Goal: Task Accomplishment & Management: Use online tool/utility

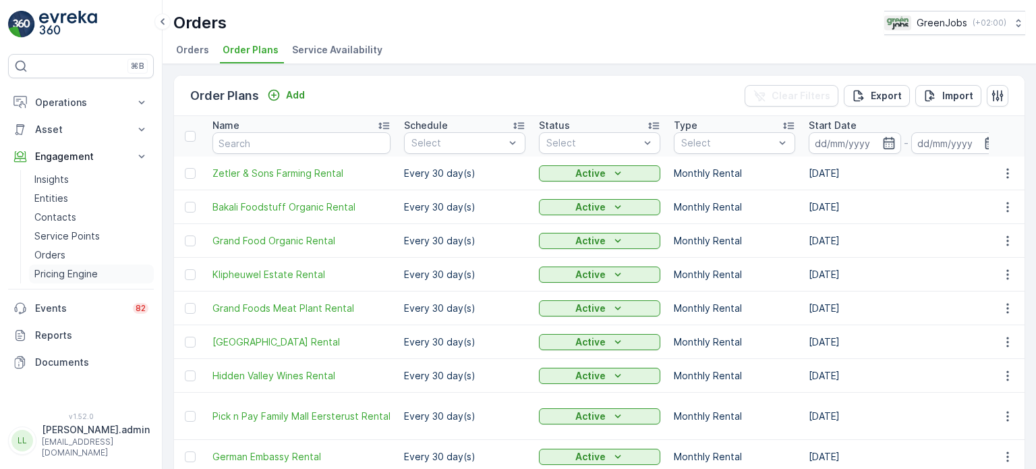
click at [67, 275] on p "Pricing Engine" at bounding box center [65, 273] width 63 height 13
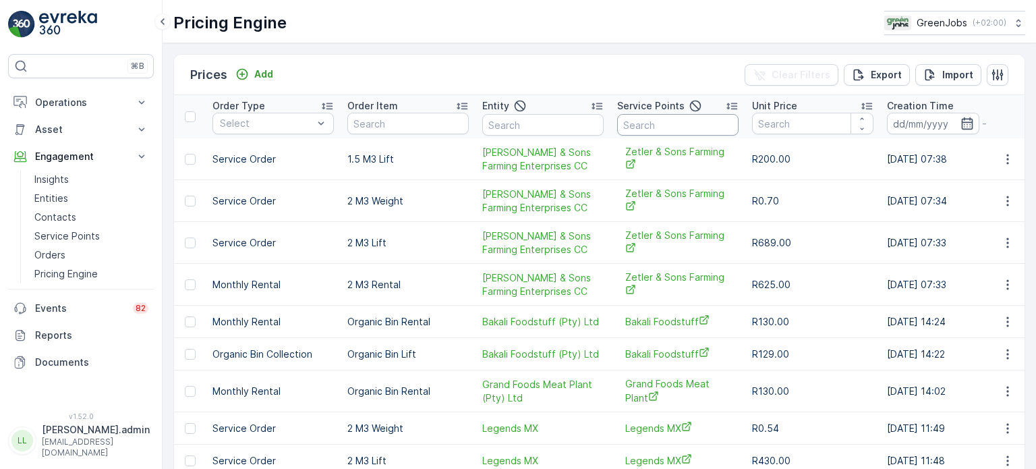
click at [661, 128] on input "text" at bounding box center [677, 125] width 121 height 22
type input "black"
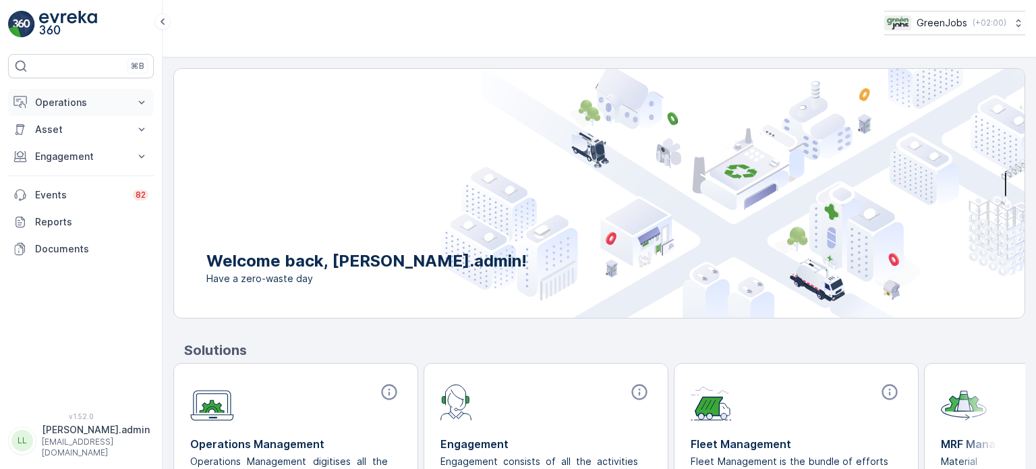
click at [69, 105] on p "Operations" at bounding box center [81, 102] width 92 height 13
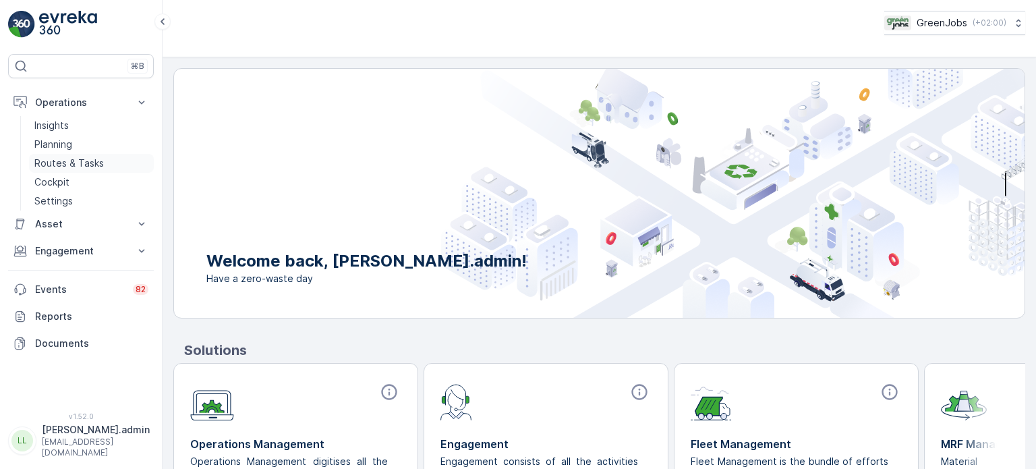
click at [77, 161] on p "Routes & Tasks" at bounding box center [68, 163] width 69 height 13
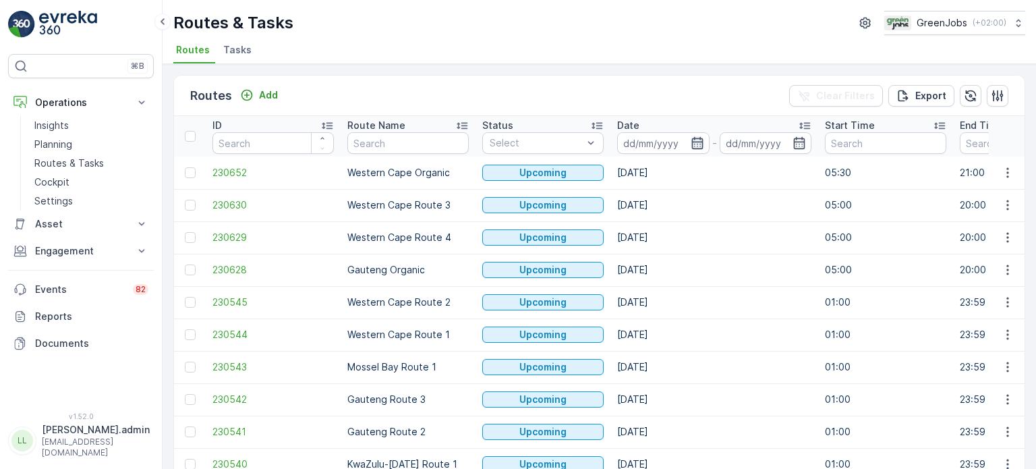
click at [693, 141] on icon "button" at bounding box center [696, 143] width 11 height 12
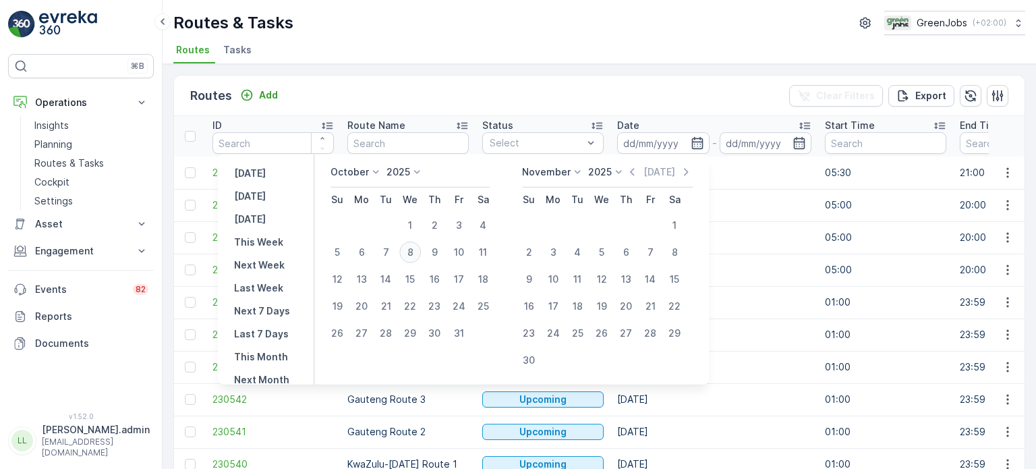
click at [420, 252] on div "8" at bounding box center [410, 253] width 22 height 22
type input "08.10.2025"
click at [420, 252] on div "8" at bounding box center [410, 253] width 22 height 22
type input "08.10.2025"
click at [420, 252] on div "8" at bounding box center [410, 253] width 22 height 22
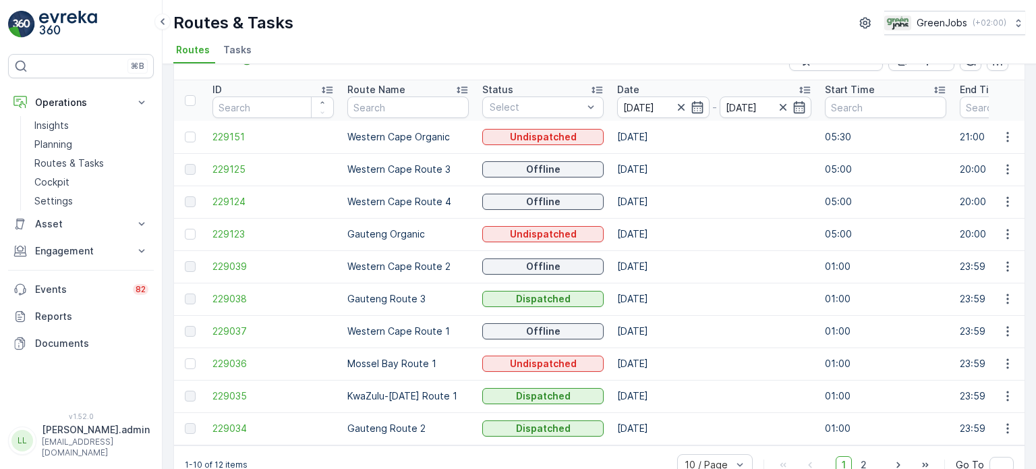
scroll to position [67, 0]
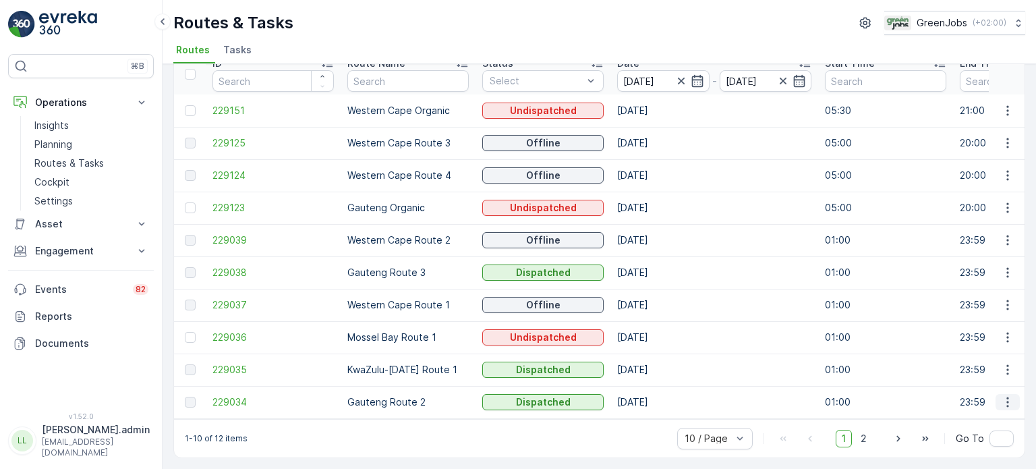
click at [1003, 395] on icon "button" at bounding box center [1007, 401] width 13 height 13
click at [957, 416] on span "See More Details" at bounding box center [976, 415] width 78 height 13
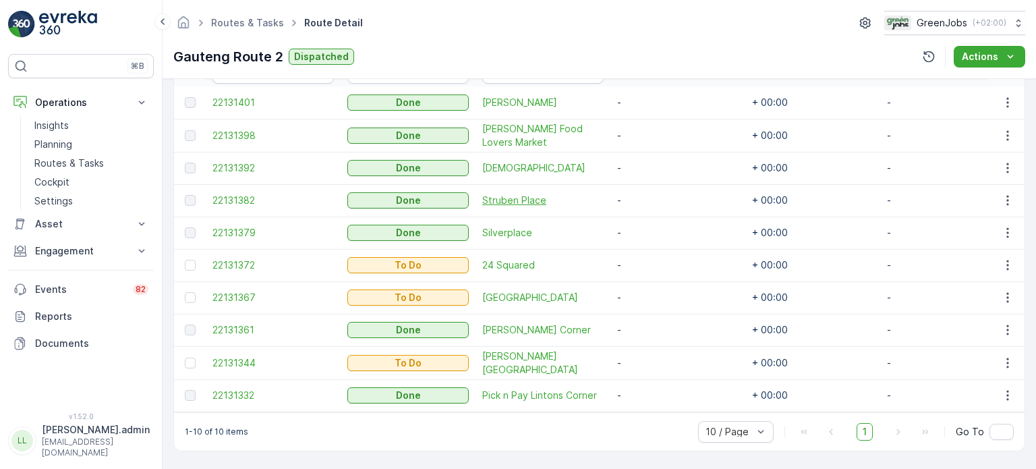
scroll to position [405, 0]
click at [1002, 323] on icon "button" at bounding box center [1007, 329] width 13 height 13
click at [975, 339] on span "See More Details" at bounding box center [992, 344] width 78 height 13
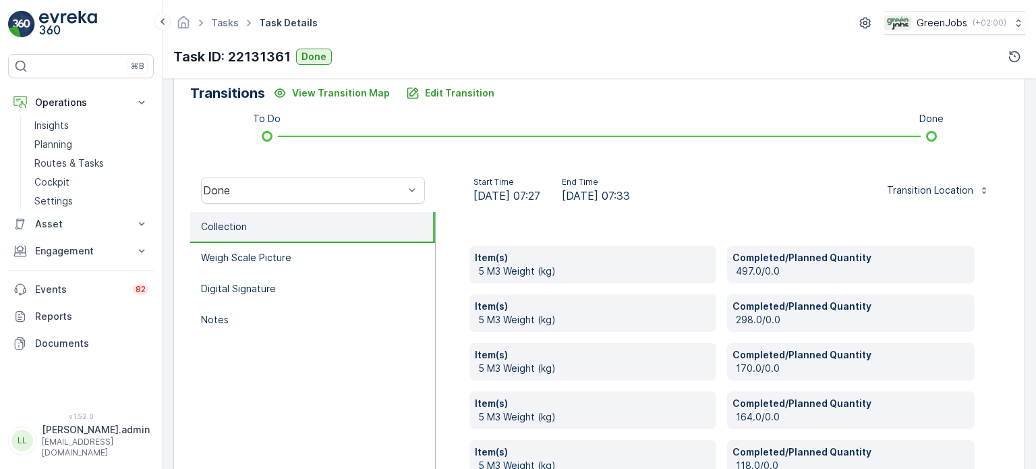
scroll to position [470, 0]
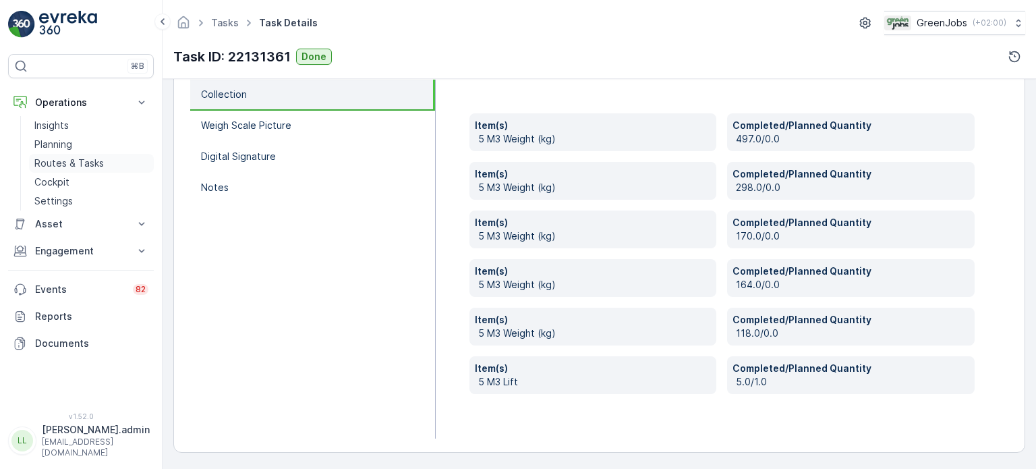
click at [54, 161] on p "Routes & Tasks" at bounding box center [68, 163] width 69 height 13
